Goal: Transaction & Acquisition: Purchase product/service

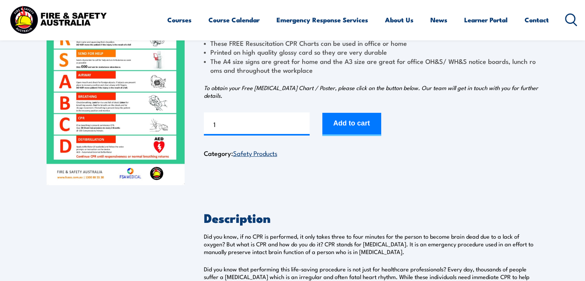
scroll to position [103, 0]
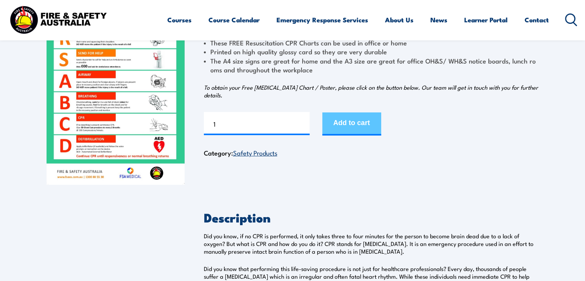
click at [332, 130] on button "Add to cart" at bounding box center [351, 123] width 59 height 23
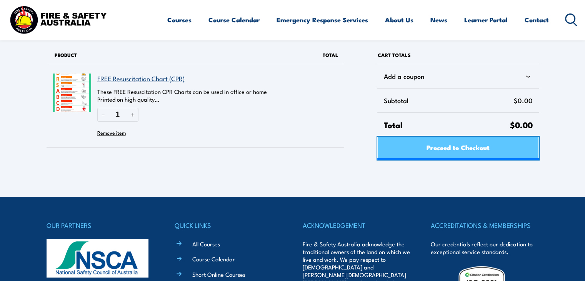
click at [437, 145] on span "Proceed to Checkout" at bounding box center [457, 147] width 63 height 20
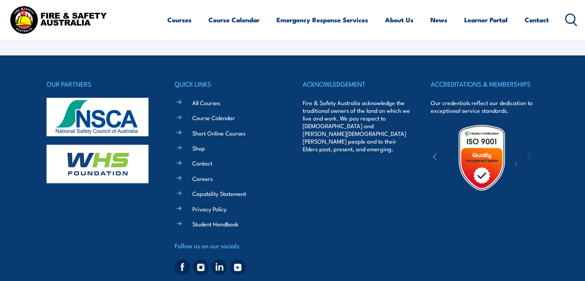
select select "VIC"
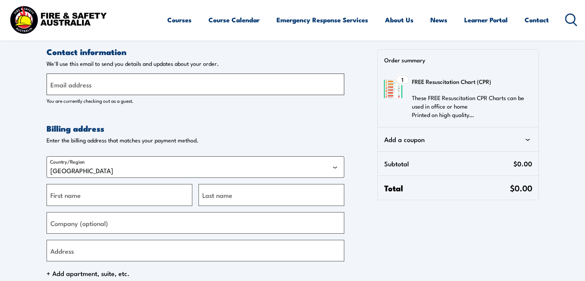
click at [177, 80] on input "Email address" at bounding box center [196, 84] width 298 height 22
type input "S"
type input "s"
type input "[EMAIL_ADDRESS][PERSON_NAME][DOMAIN_NAME]"
click at [104, 169] on select "[GEOGRAPHIC_DATA]" at bounding box center [196, 167] width 298 height 22
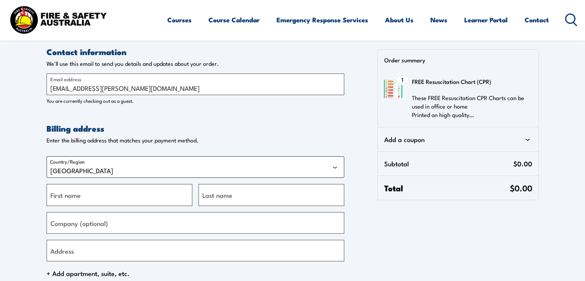
click at [105, 165] on select "[GEOGRAPHIC_DATA]" at bounding box center [196, 167] width 298 height 22
click at [118, 195] on input "First name" at bounding box center [120, 195] width 146 height 22
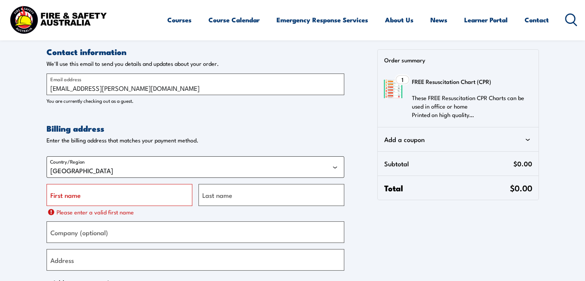
click at [333, 165] on select "[GEOGRAPHIC_DATA]" at bounding box center [196, 167] width 298 height 22
click at [146, 200] on input "First name" at bounding box center [120, 195] width 146 height 22
type input "Suhef"
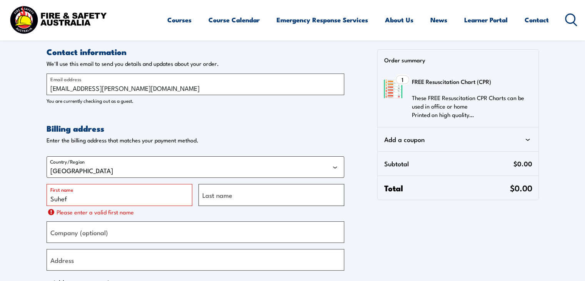
type input "[PERSON_NAME]"
type input "Musaffah -[GEOGRAPHIC_DATA]"
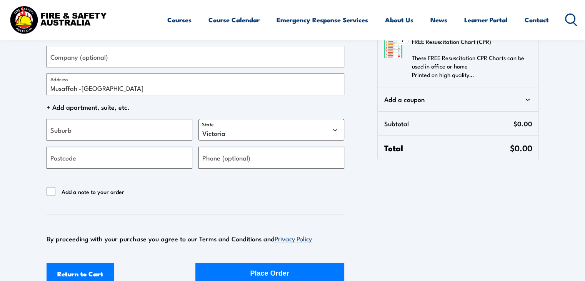
scroll to position [168, 0]
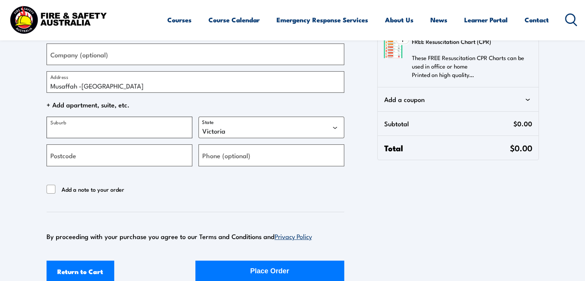
click at [122, 127] on input "Suburb" at bounding box center [120, 127] width 146 height 22
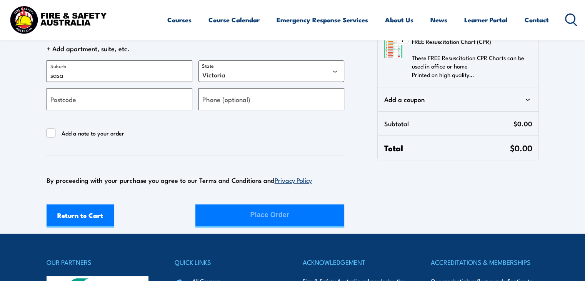
scroll to position [229, 0]
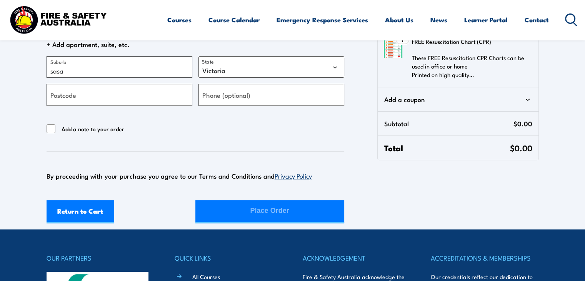
type input "sasa"
click at [231, 210] on button "Place Order" at bounding box center [269, 211] width 149 height 23
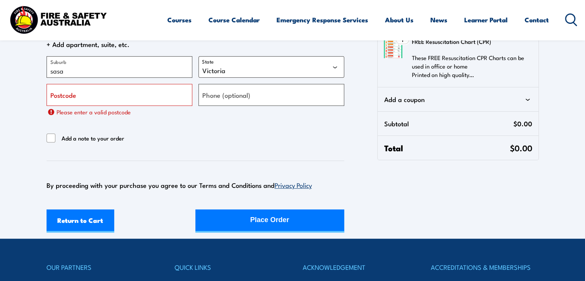
click at [57, 137] on label "Add a note to your order" at bounding box center [86, 137] width 78 height 9
click at [56, 137] on input "Add a note to your order" at bounding box center [51, 137] width 9 height 9
checkbox input "true"
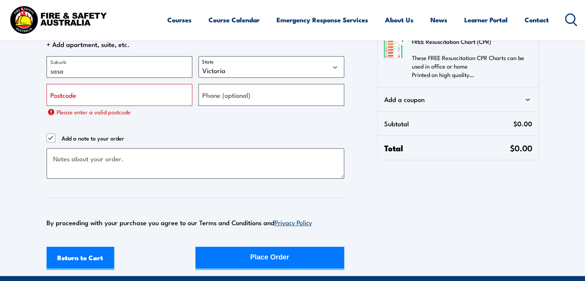
click at [291, 224] on link "Privacy Policy" at bounding box center [292, 221] width 37 height 9
click at [404, 37] on header "Courses Course Calendar Emergency Response Services Services Overview Emergency…" at bounding box center [292, 20] width 585 height 40
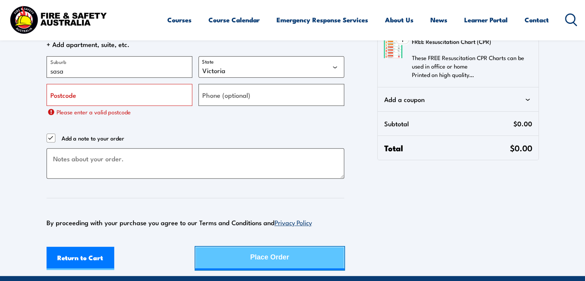
click at [272, 265] on div "Place Order" at bounding box center [269, 257] width 39 height 20
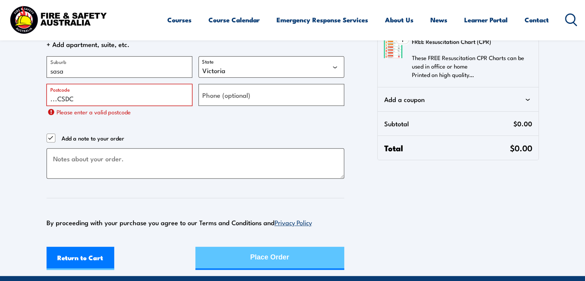
type input "...CSDC"
click at [318, 263] on button "Place Order" at bounding box center [269, 257] width 149 height 23
click at [272, 261] on div "Place Order" at bounding box center [269, 257] width 39 height 20
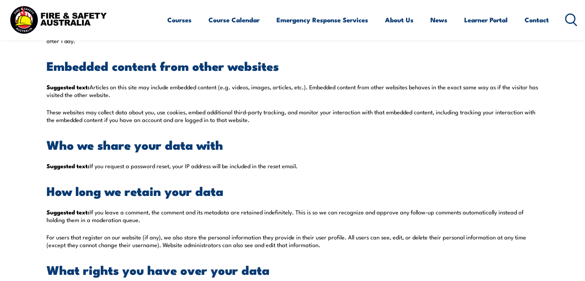
scroll to position [2415, 0]
